Goal: Obtain resource: Download file/media

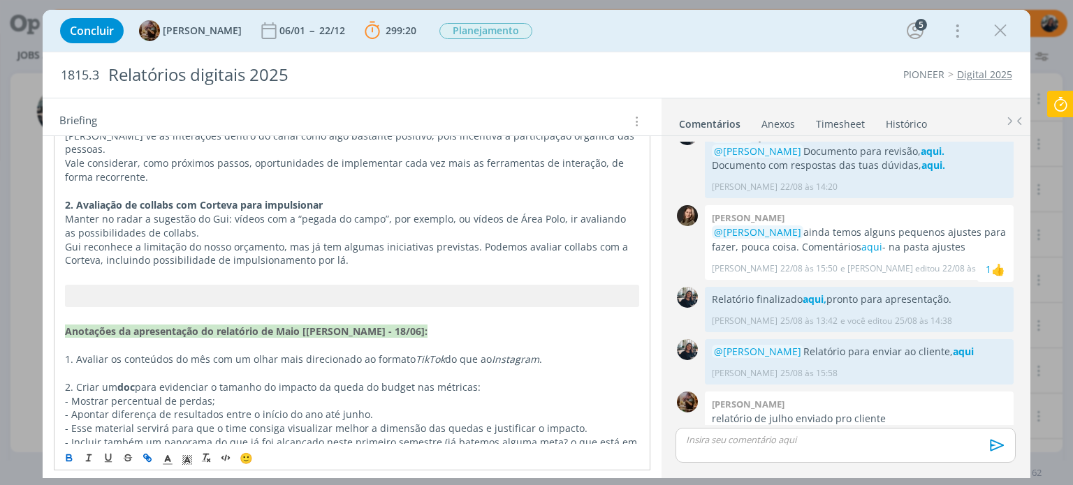
scroll to position [70, 0]
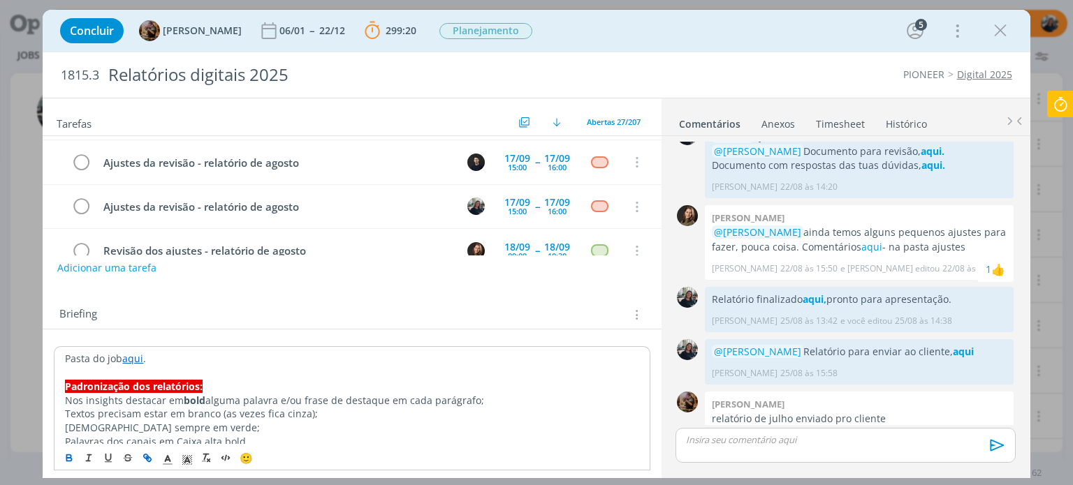
click at [137, 357] on link "aqui" at bounding box center [132, 358] width 21 height 13
click at [152, 383] on link "[URL][DOMAIN_NAME]" at bounding box center [155, 386] width 105 height 18
click at [998, 29] on icon "dialog" at bounding box center [1000, 30] width 21 height 21
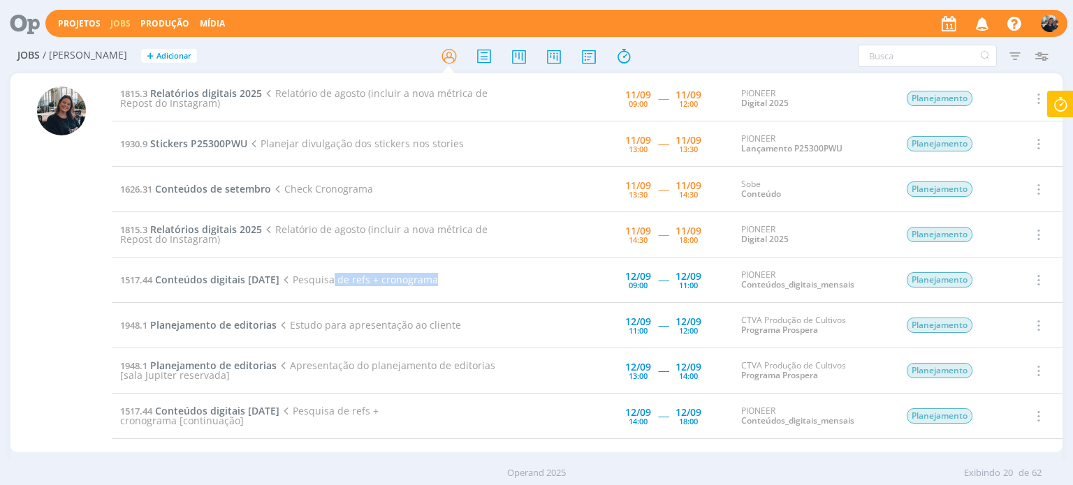
drag, startPoint x: 365, startPoint y: 280, endPoint x: 509, endPoint y: 286, distance: 144.7
click at [509, 286] on tr "1517.44 Conteúdos digitais [DATE] Pesquisa de refs + cronograma [DATE] 09:00 --…" at bounding box center [587, 280] width 950 height 45
click at [579, 292] on td at bounding box center [551, 280] width 84 height 45
click at [204, 87] on span "Relatórios digitais 2025" at bounding box center [206, 93] width 112 height 13
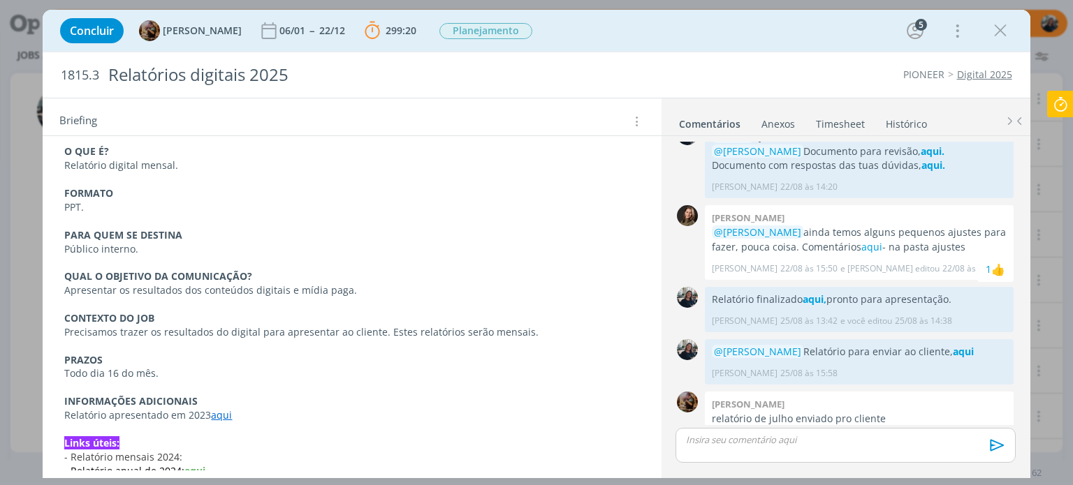
scroll to position [2519, 0]
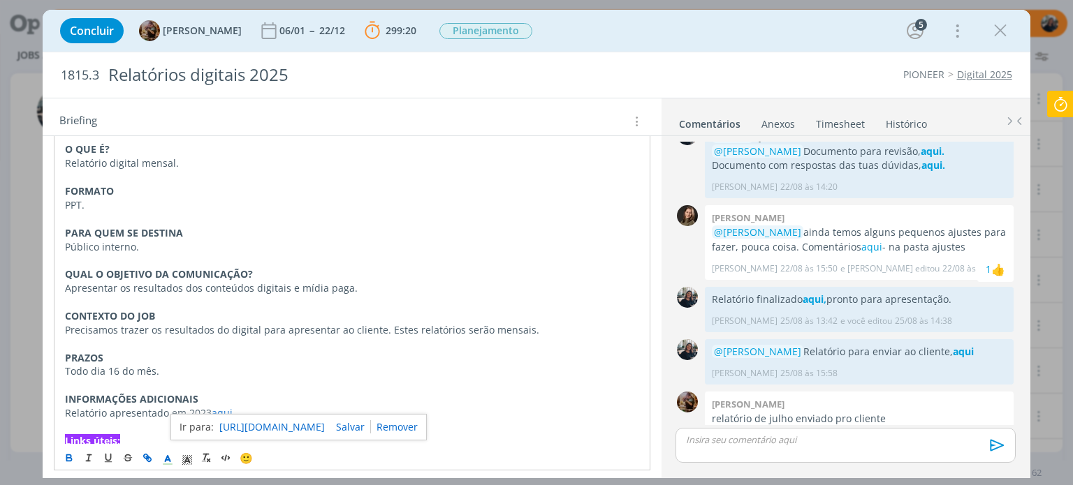
click at [324, 427] on link "[URL][DOMAIN_NAME]" at bounding box center [271, 427] width 105 height 18
